Goal: Find contact information: Find contact information

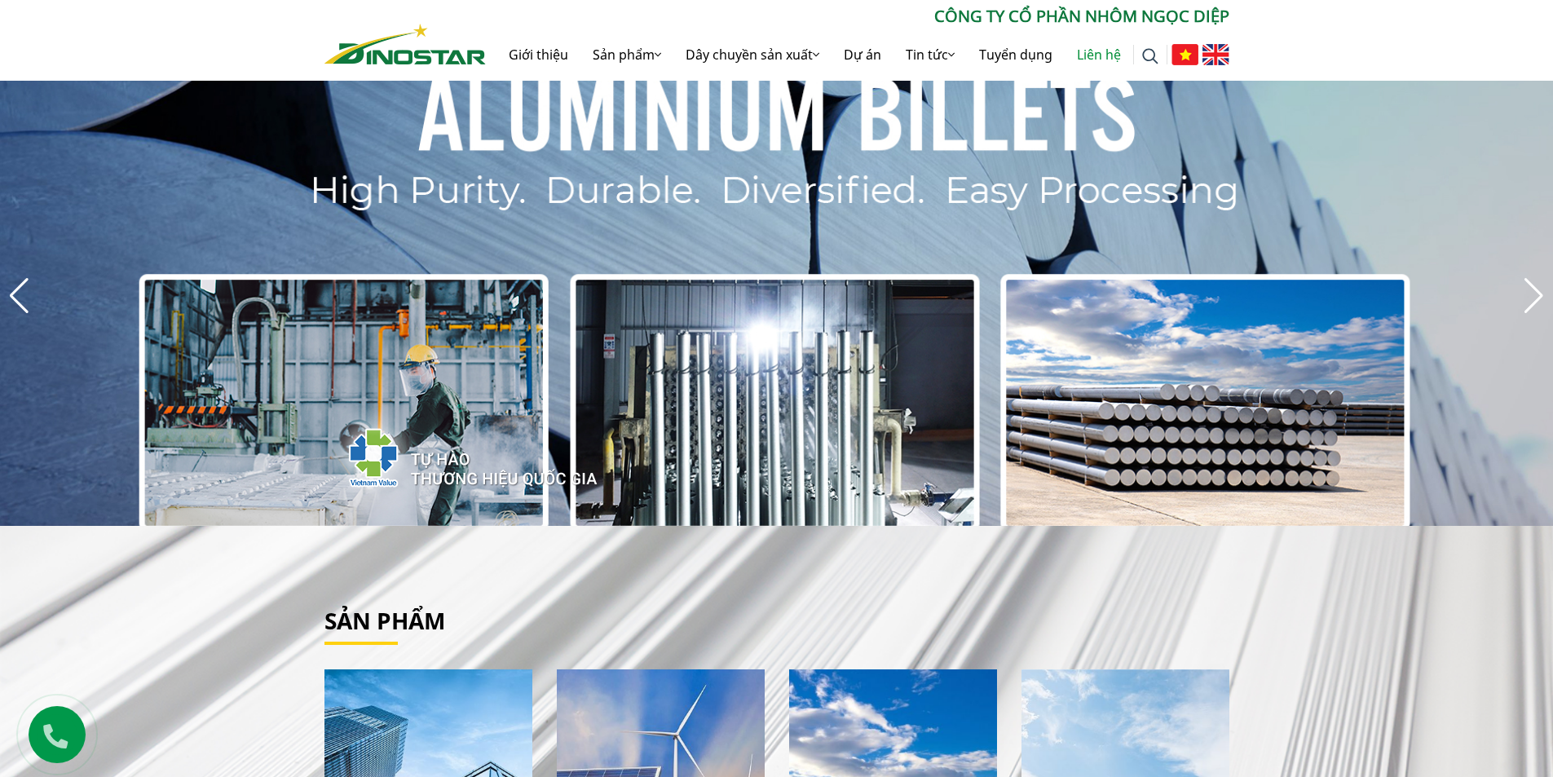
click at [1093, 64] on link "Liên hệ" at bounding box center [1099, 55] width 68 height 52
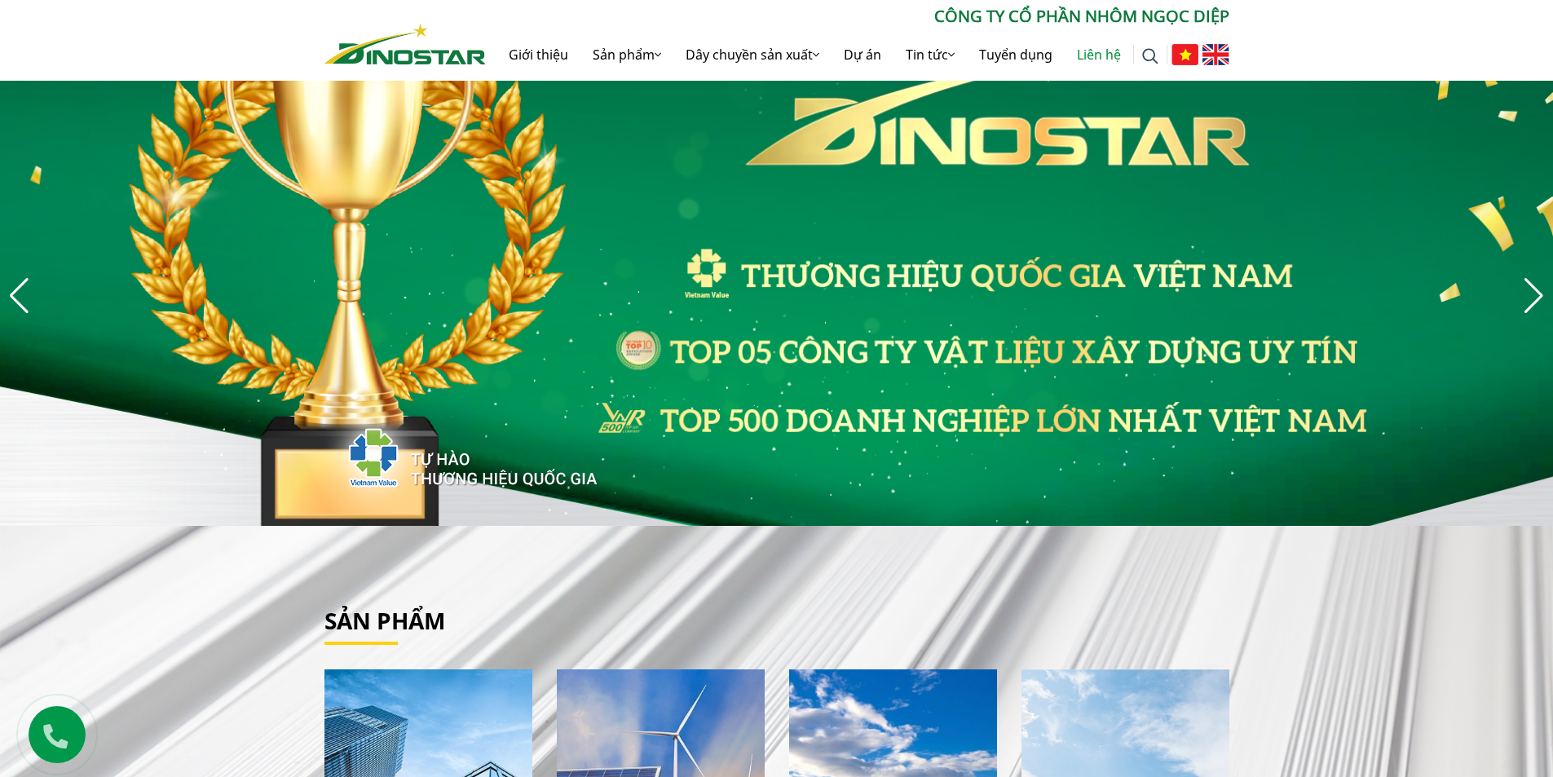
click at [1093, 56] on link "Liên hệ" at bounding box center [1099, 55] width 68 height 52
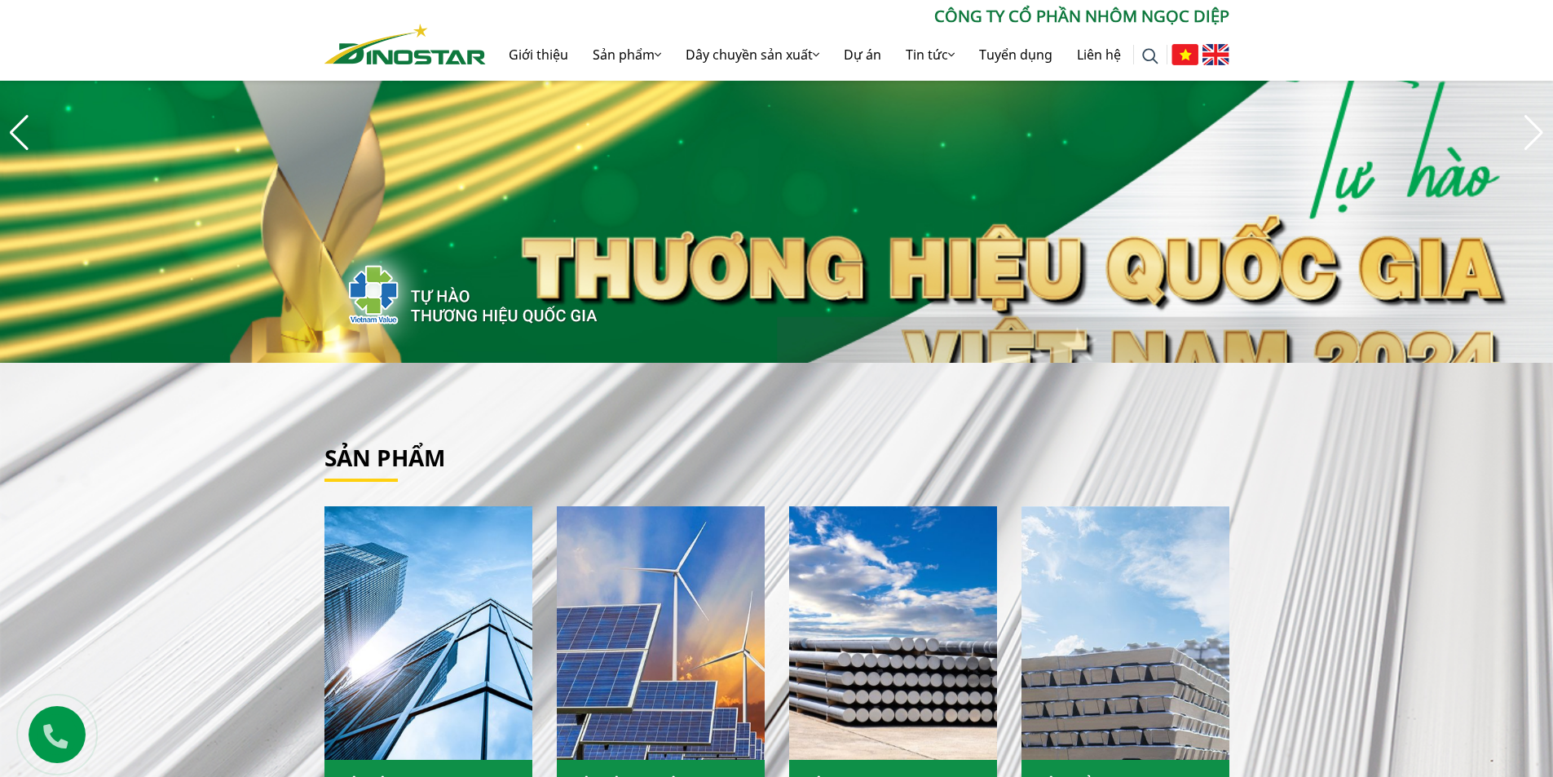
scroll to position [326, 0]
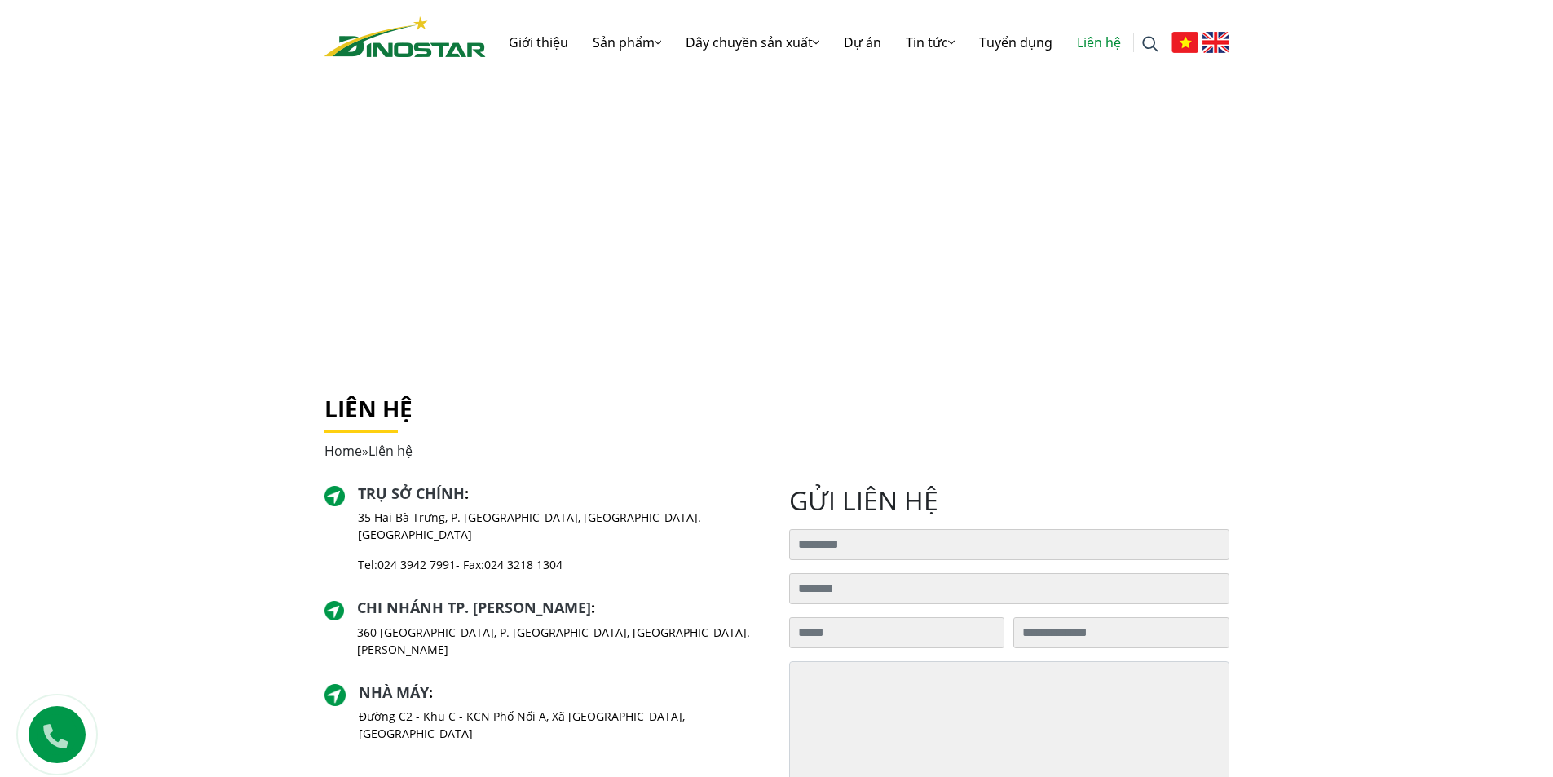
drag, startPoint x: 364, startPoint y: 542, endPoint x: 460, endPoint y: 545, distance: 96.3
click at [460, 556] on p "Tel: [PHONE_NUMBER] - Fax: [PHONE_NUMBER]" at bounding box center [561, 564] width 406 height 17
copy p "Tel: [PHONE_NUMBER]"
